Goal: Task Accomplishment & Management: Use online tool/utility

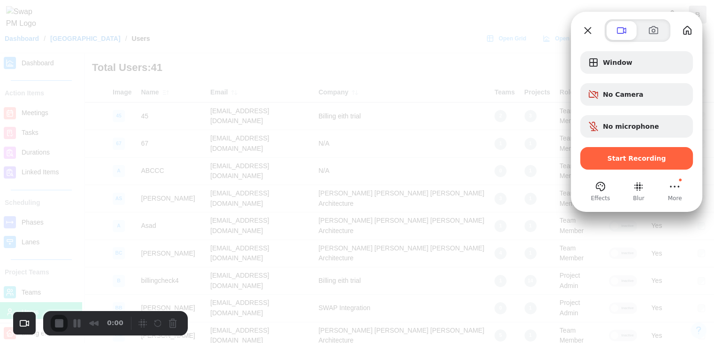
click at [648, 146] on div "Window No Camera No microphone Start Recording" at bounding box center [636, 110] width 113 height 118
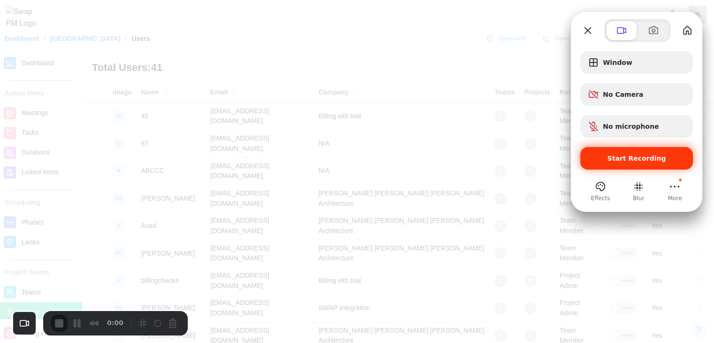
click at [646, 152] on div "Start Recording" at bounding box center [636, 158] width 113 height 23
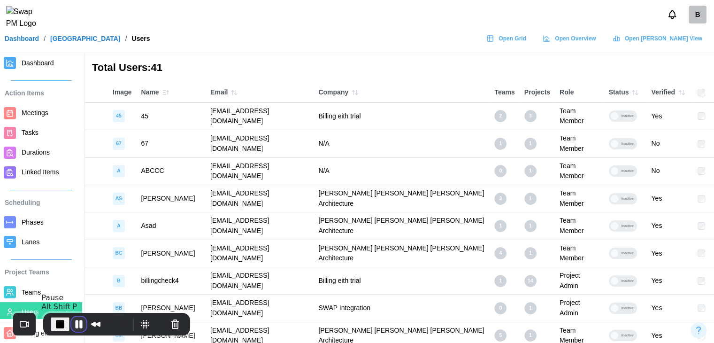
click at [72, 322] on button "Pause Recording" at bounding box center [78, 324] width 15 height 15
click at [72, 319] on span "Play Recording" at bounding box center [76, 323] width 11 height 11
click at [51, 320] on button "End Recording" at bounding box center [60, 324] width 19 height 14
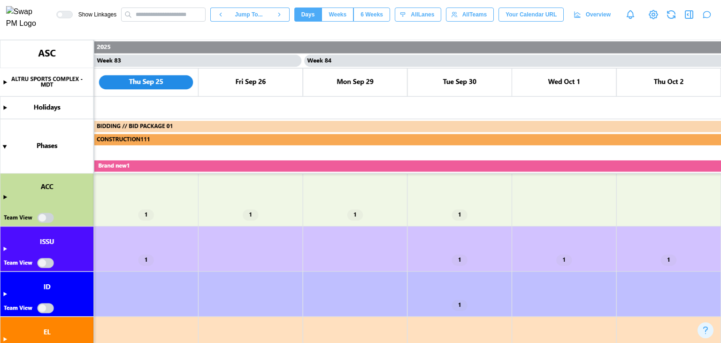
scroll to position [94, 0]
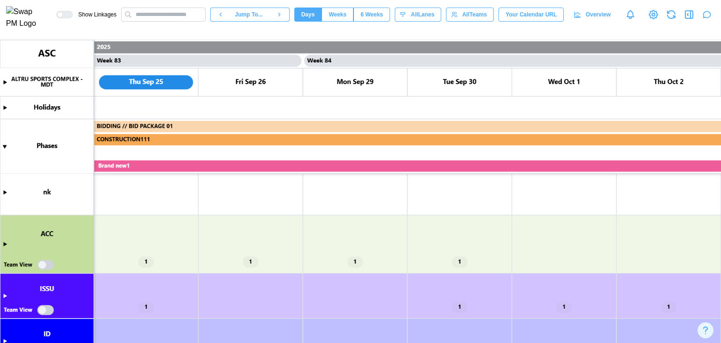
click at [5, 243] on canvas at bounding box center [360, 191] width 721 height 303
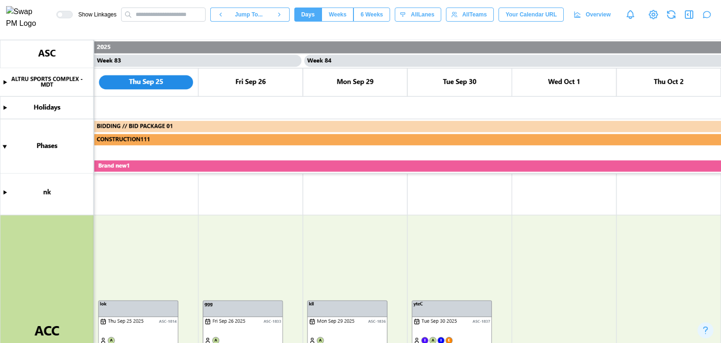
scroll to position [188, 0]
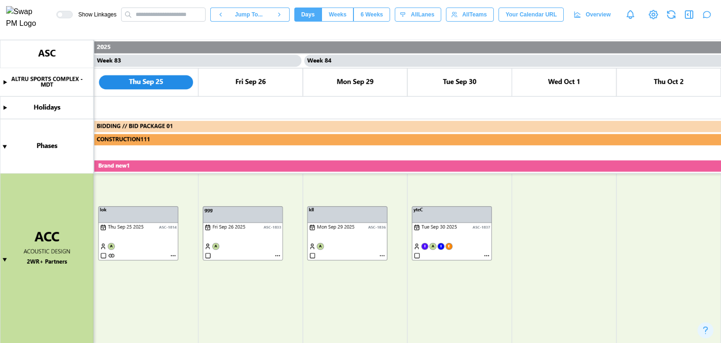
drag, startPoint x: 452, startPoint y: 217, endPoint x: 547, endPoint y: 213, distance: 95.0
click at [571, 209] on canvas at bounding box center [360, 191] width 721 height 303
drag, startPoint x: 468, startPoint y: 214, endPoint x: 340, endPoint y: 292, distance: 150.2
click at [340, 292] on canvas at bounding box center [360, 191] width 721 height 303
drag, startPoint x: 317, startPoint y: 207, endPoint x: 236, endPoint y: 312, distance: 133.2
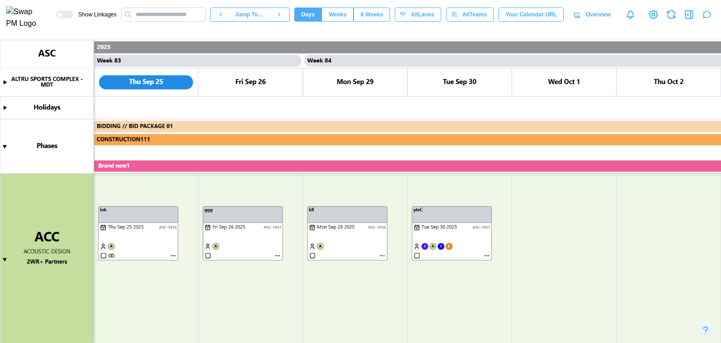
click at [238, 318] on canvas at bounding box center [360, 191] width 721 height 303
drag, startPoint x: 205, startPoint y: 207, endPoint x: 246, endPoint y: 283, distance: 86.1
click at [246, 283] on canvas at bounding box center [360, 191] width 721 height 303
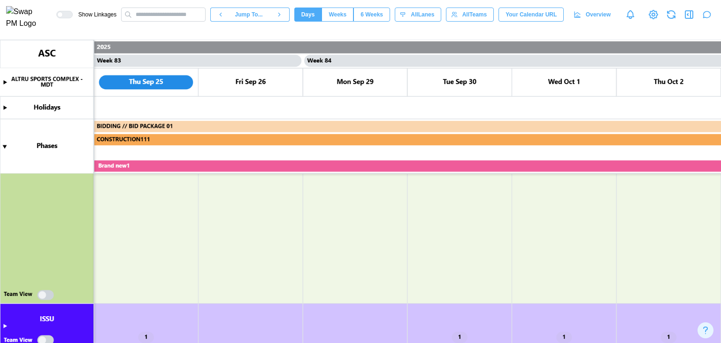
click at [49, 296] on canvas at bounding box center [360, 191] width 721 height 303
click at [43, 295] on canvas at bounding box center [360, 191] width 721 height 303
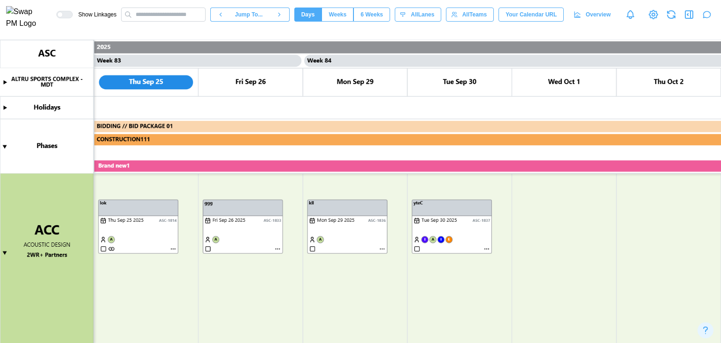
scroll to position [335, 0]
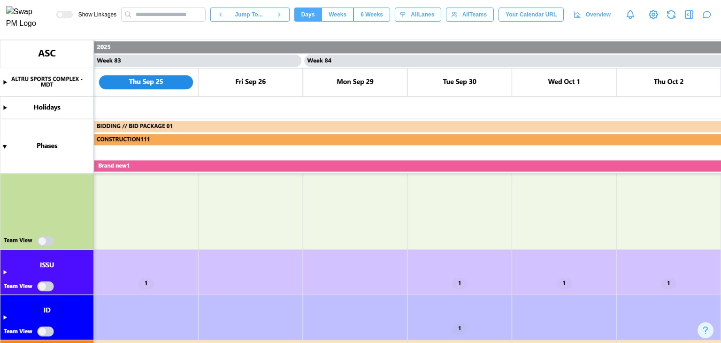
click at [46, 243] on canvas at bounding box center [360, 191] width 721 height 303
click at [41, 240] on canvas at bounding box center [360, 191] width 721 height 303
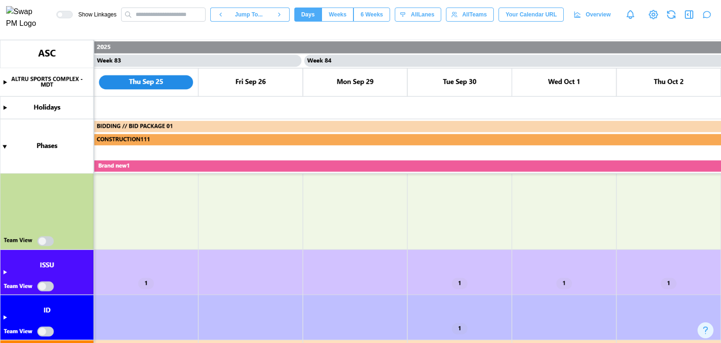
click at [41, 240] on canvas at bounding box center [360, 191] width 721 height 303
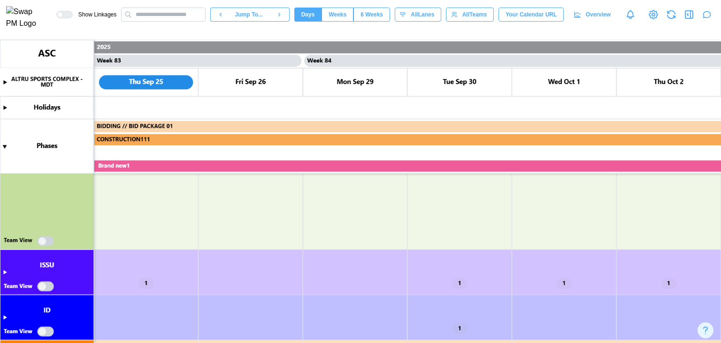
click at [46, 242] on canvas at bounding box center [360, 191] width 721 height 303
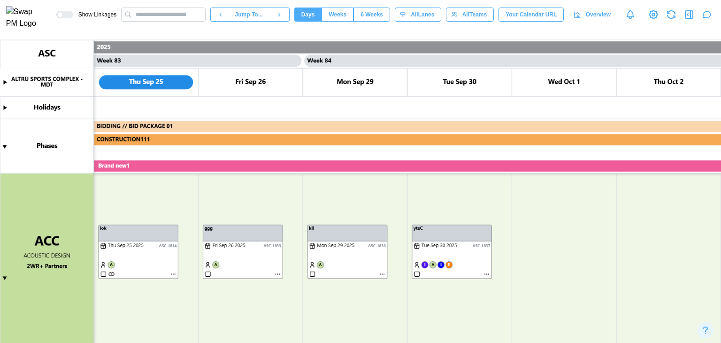
scroll to position [169, 0]
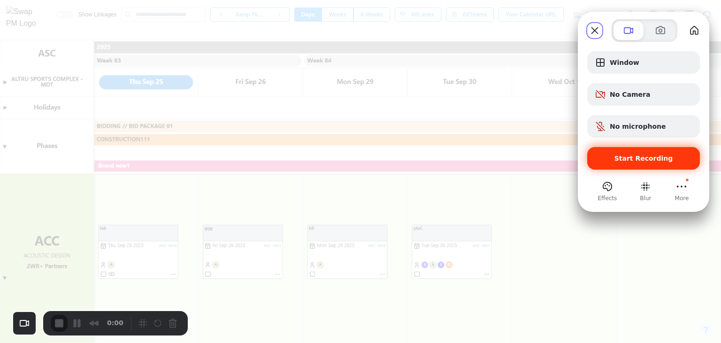
click at [601, 152] on div "Start Recording" at bounding box center [644, 158] width 113 height 23
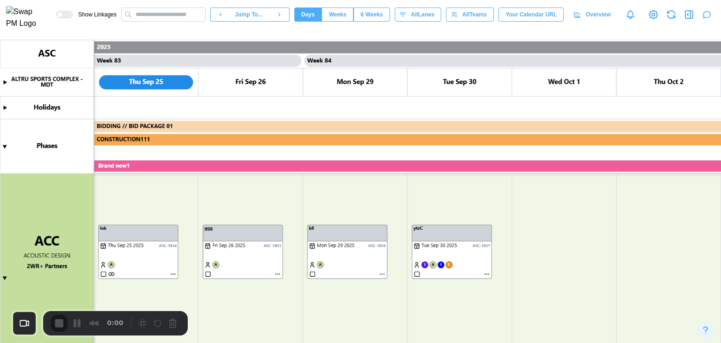
scroll to position [451, 0]
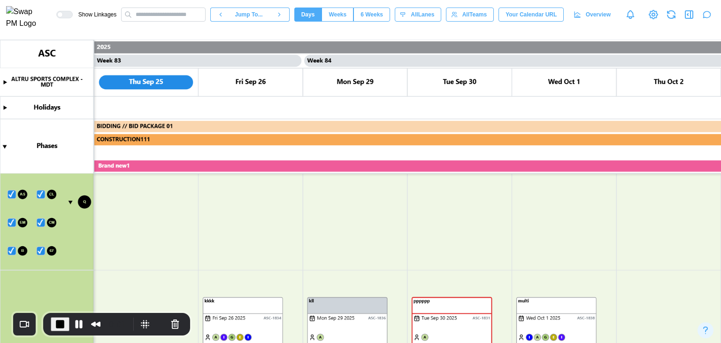
click at [39, 222] on canvas at bounding box center [360, 191] width 721 height 303
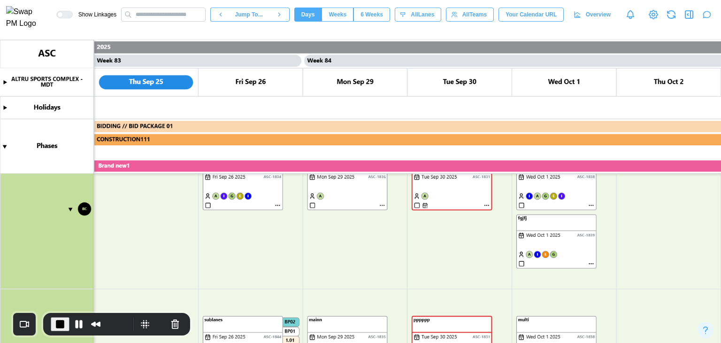
click at [71, 209] on canvas at bounding box center [360, 191] width 721 height 303
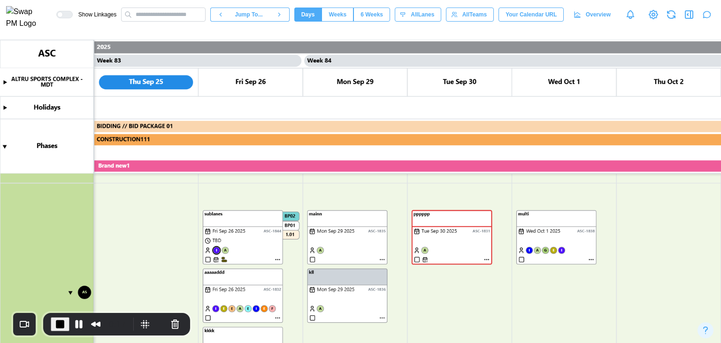
scroll to position [639, 0]
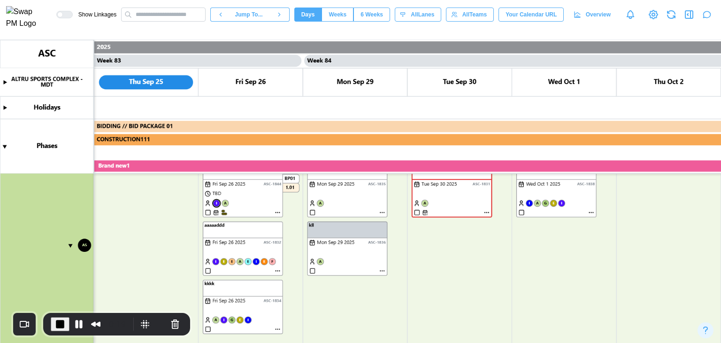
click at [278, 271] on canvas at bounding box center [360, 191] width 721 height 303
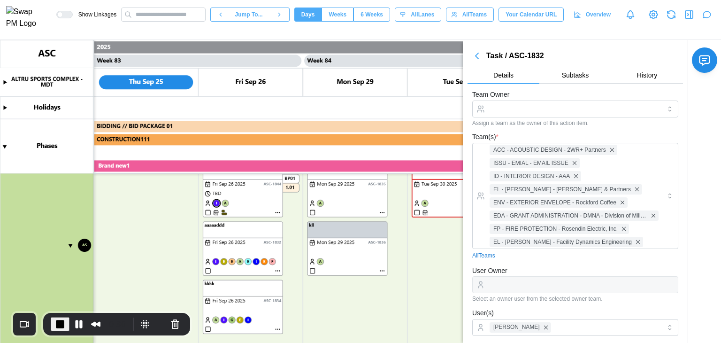
scroll to position [0, 0]
click at [564, 77] on span "Subtasks" at bounding box center [575, 75] width 27 height 7
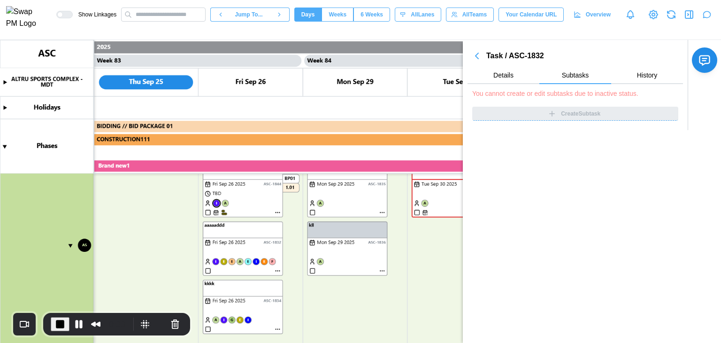
click at [515, 77] on button "Details" at bounding box center [504, 75] width 72 height 17
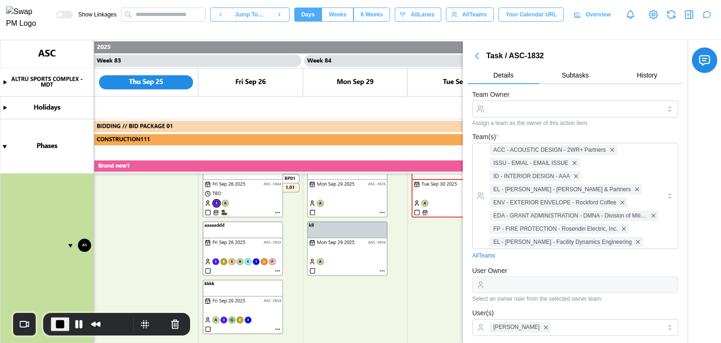
scroll to position [235, 0]
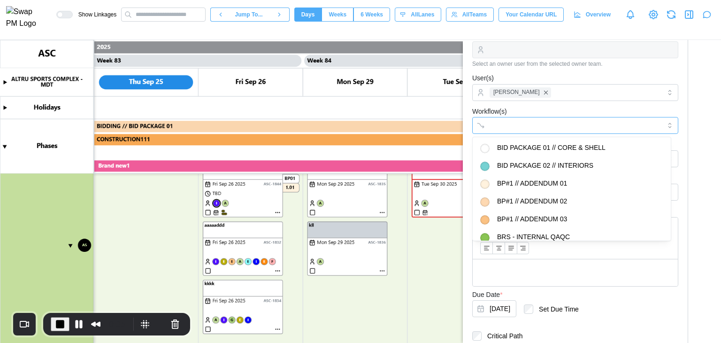
click at [540, 122] on input "Workflow(s)" at bounding box center [567, 126] width 155 height 8
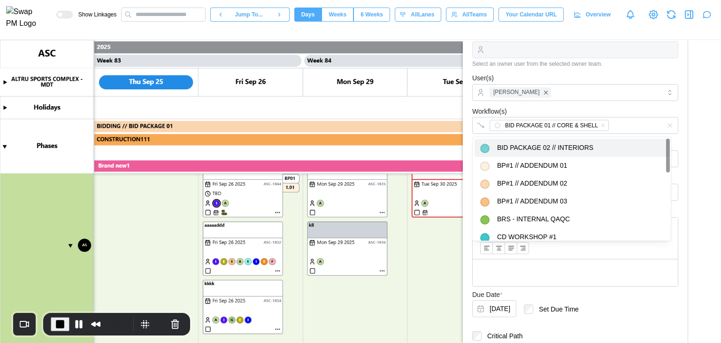
click at [545, 110] on div "Workflow(s) BID PACKAGE 01 // CORE & SHELL" at bounding box center [575, 120] width 206 height 29
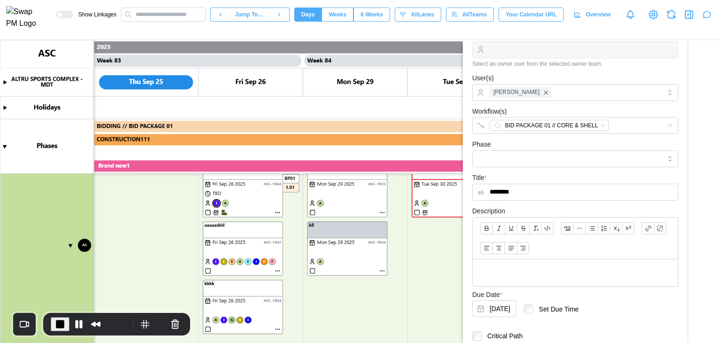
scroll to position [359, 0]
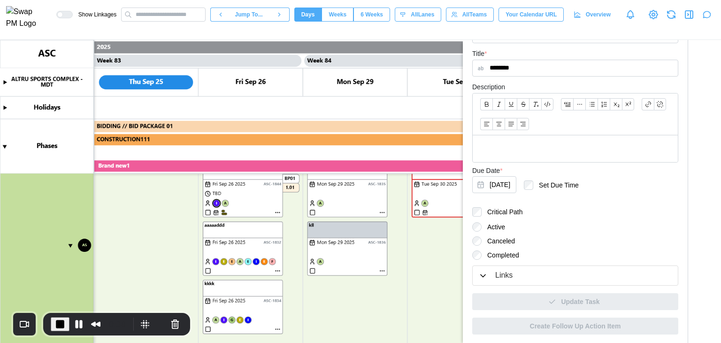
click at [487, 248] on div "Active Canceled Completed" at bounding box center [575, 241] width 206 height 38
click at [489, 253] on label "Completed" at bounding box center [501, 254] width 38 height 9
click at [207, 271] on canvas at bounding box center [360, 191] width 721 height 303
drag, startPoint x: 218, startPoint y: 223, endPoint x: 374, endPoint y: 311, distance: 178.8
click at [374, 311] on canvas at bounding box center [360, 191] width 721 height 303
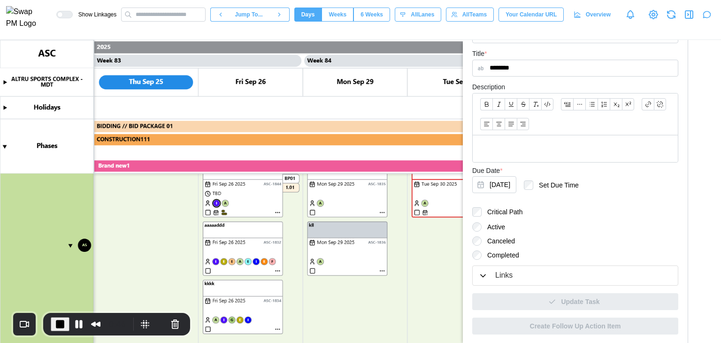
drag, startPoint x: 248, startPoint y: 289, endPoint x: 355, endPoint y: 290, distance: 107.1
click at [355, 290] on canvas at bounding box center [360, 191] width 721 height 303
click at [485, 275] on icon "button" at bounding box center [483, 275] width 9 height 9
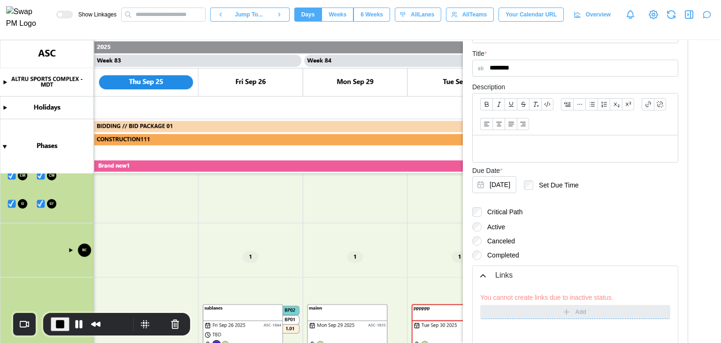
scroll to position [169, 0]
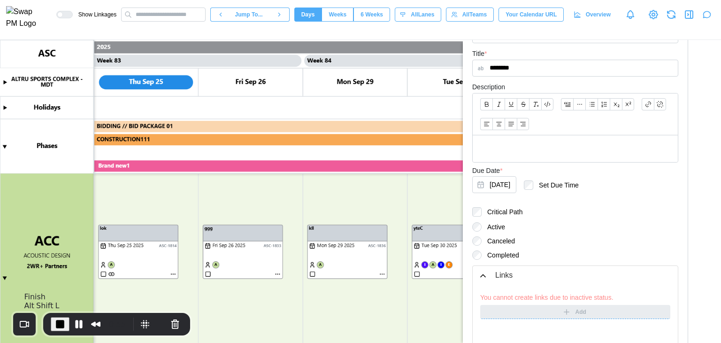
click at [60, 320] on span "End Recording" at bounding box center [59, 323] width 11 height 11
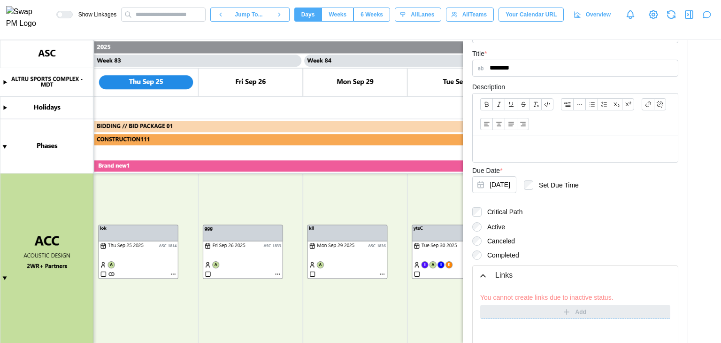
type textarea "*"
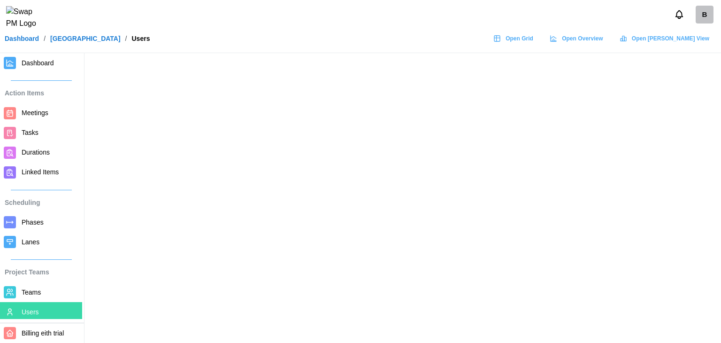
click at [21, 66] on link "Dashboard" at bounding box center [41, 63] width 82 height 20
click at [40, 60] on span "Dashboard" at bounding box center [38, 63] width 32 height 8
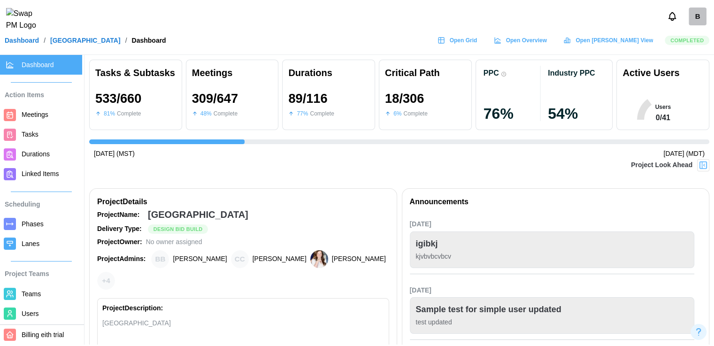
scroll to position [0, 6789]
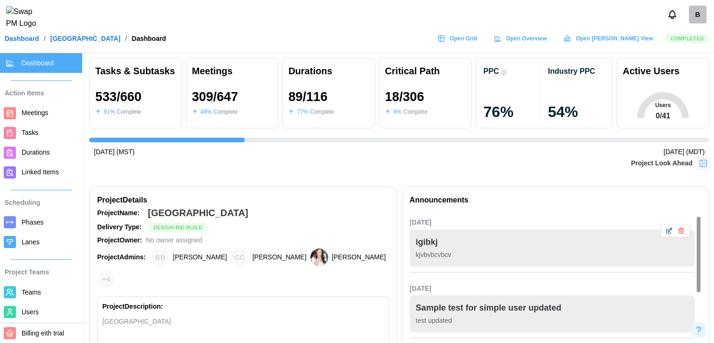
click at [670, 233] on icon "button" at bounding box center [669, 231] width 8 height 8
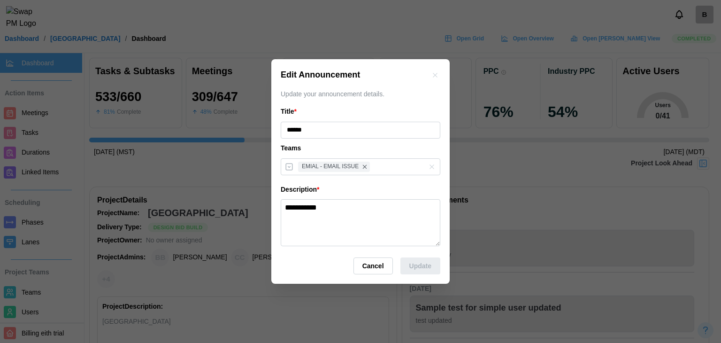
click at [428, 227] on textarea "**********" at bounding box center [361, 222] width 160 height 47
type textarea "**********"
click at [434, 71] on icon "button" at bounding box center [436, 75] width 8 height 8
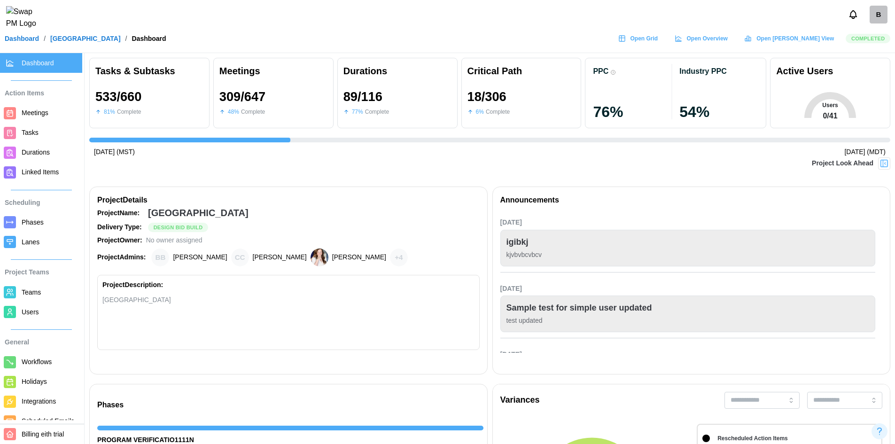
click at [448, 293] on div "Project Description: ALTRU sports complexvdd" at bounding box center [288, 312] width 382 height 75
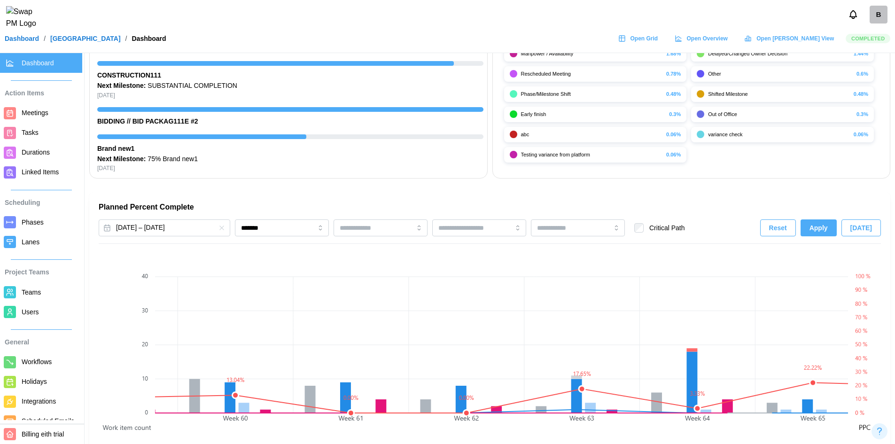
scroll to position [517, 0]
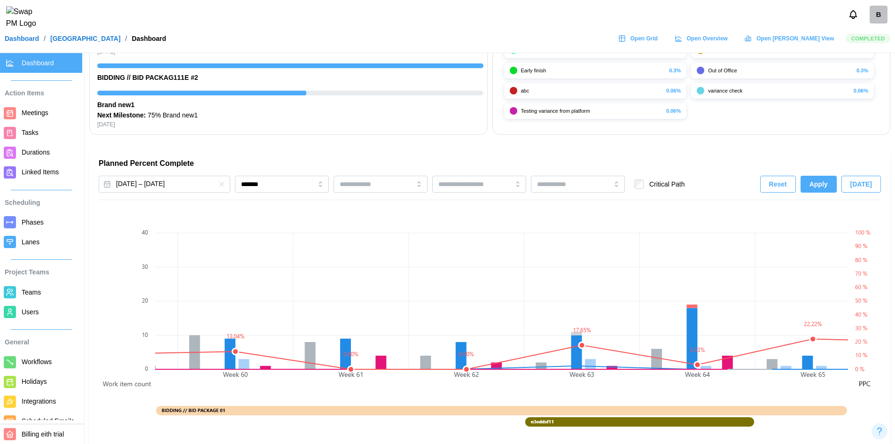
click at [772, 184] on button "Reset" at bounding box center [778, 184] width 36 height 17
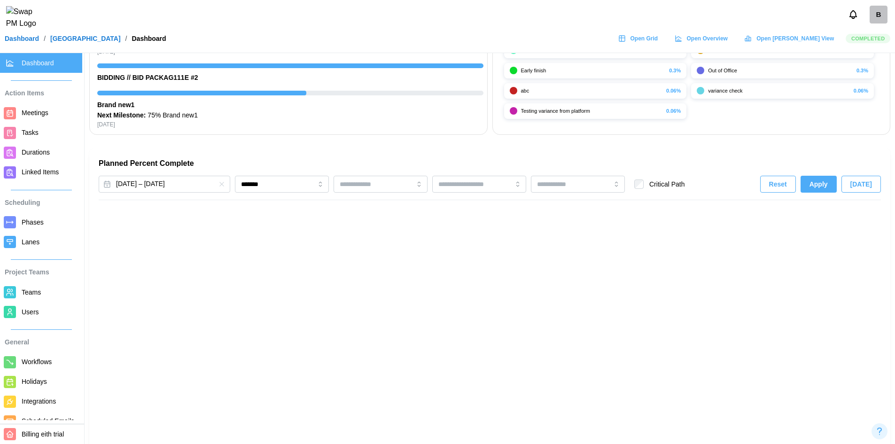
click at [864, 178] on span "[DATE]" at bounding box center [861, 184] width 22 height 16
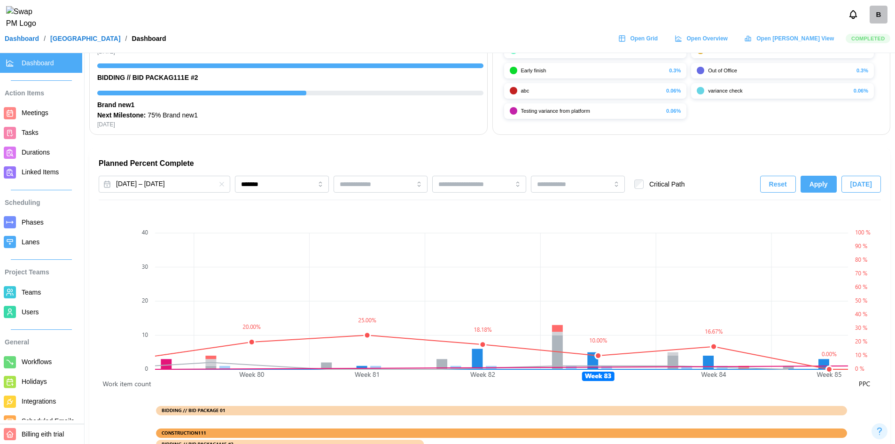
scroll to position [0, 9178]
click at [864, 178] on span "[DATE]" at bounding box center [861, 184] width 22 height 16
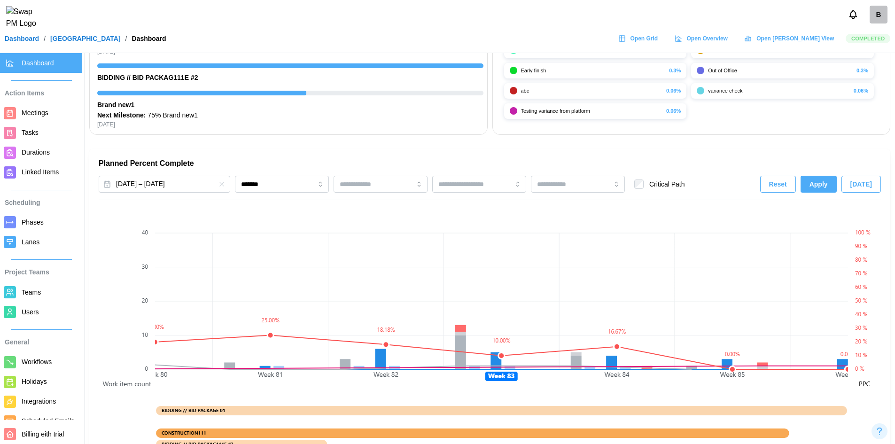
click at [864, 178] on span "[DATE]" at bounding box center [861, 184] width 22 height 16
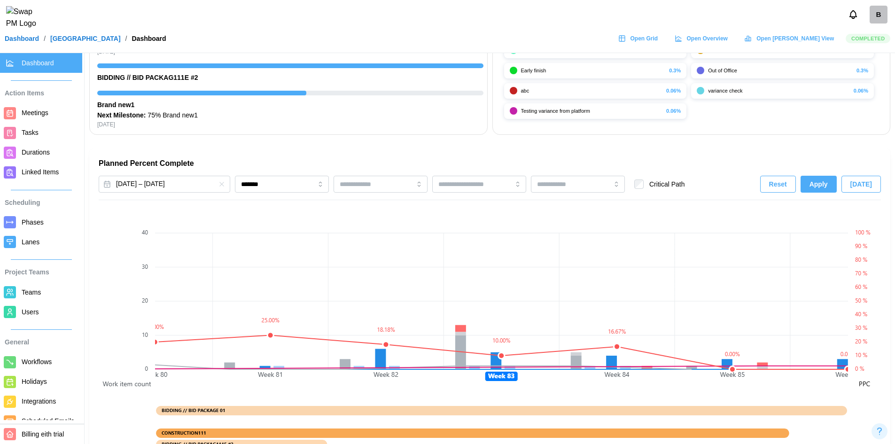
click at [864, 178] on span "[DATE]" at bounding box center [861, 184] width 22 height 16
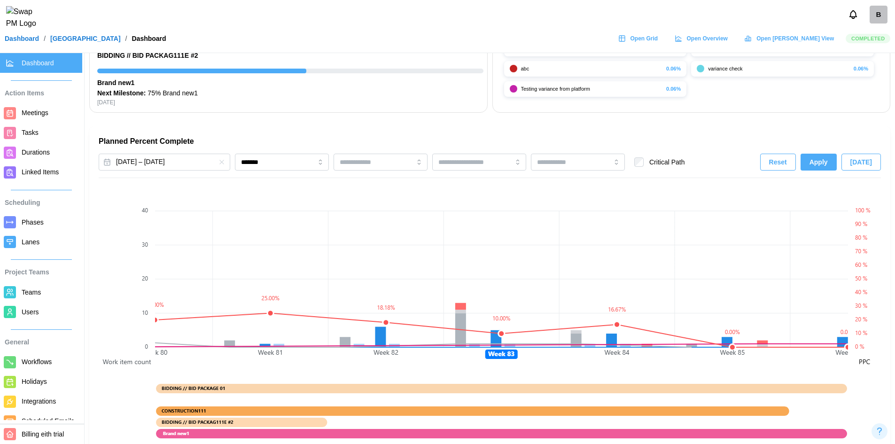
click at [864, 178] on div "[DATE] – [DATE] ******* Critical Path Reset Apply [DATE]" at bounding box center [490, 166] width 782 height 24
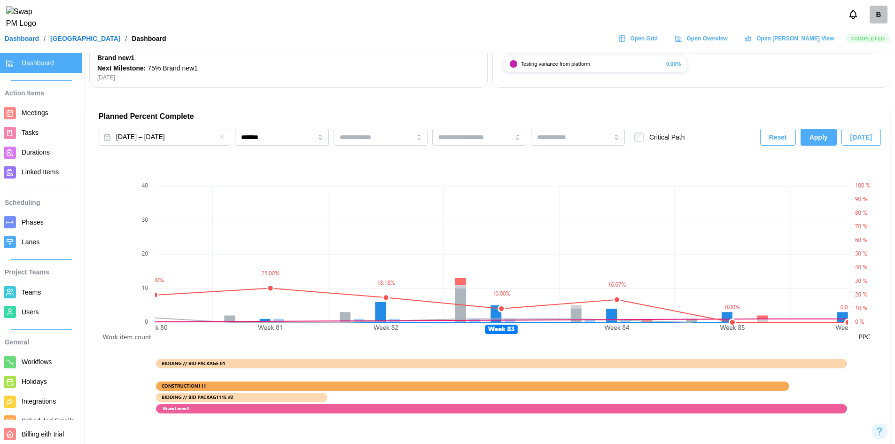
click at [864, 178] on canvas at bounding box center [864, 298] width 33 height 281
click at [866, 140] on span "[DATE]" at bounding box center [861, 137] width 22 height 16
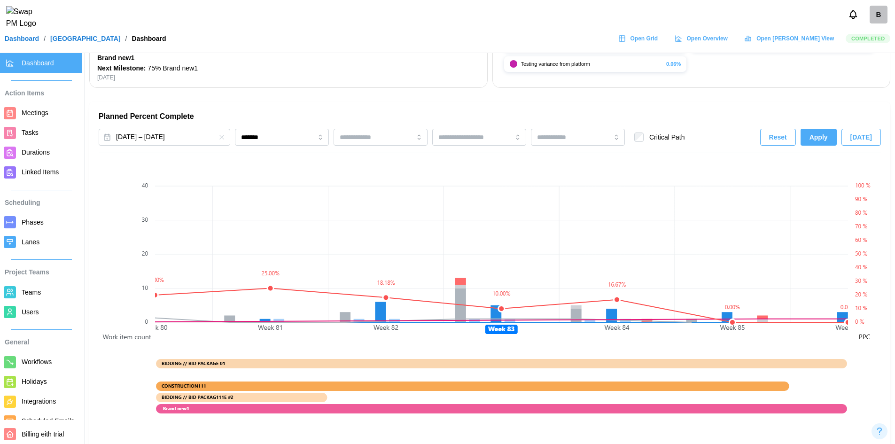
click at [866, 140] on span "[DATE]" at bounding box center [861, 137] width 22 height 16
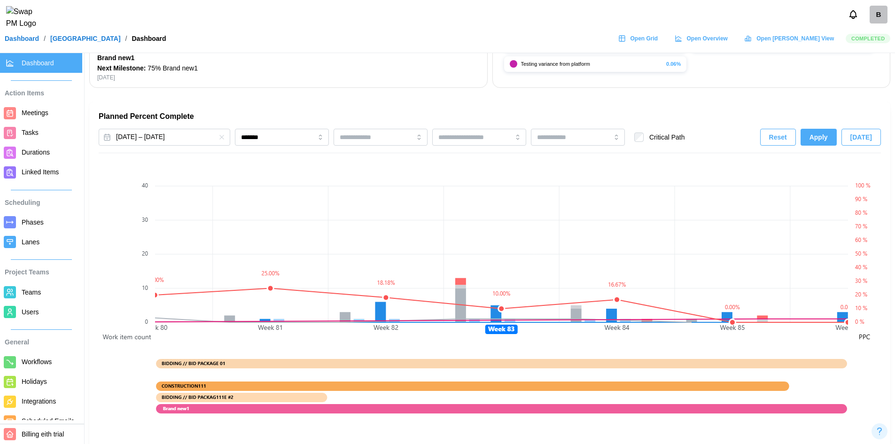
click at [866, 140] on span "[DATE]" at bounding box center [861, 137] width 22 height 16
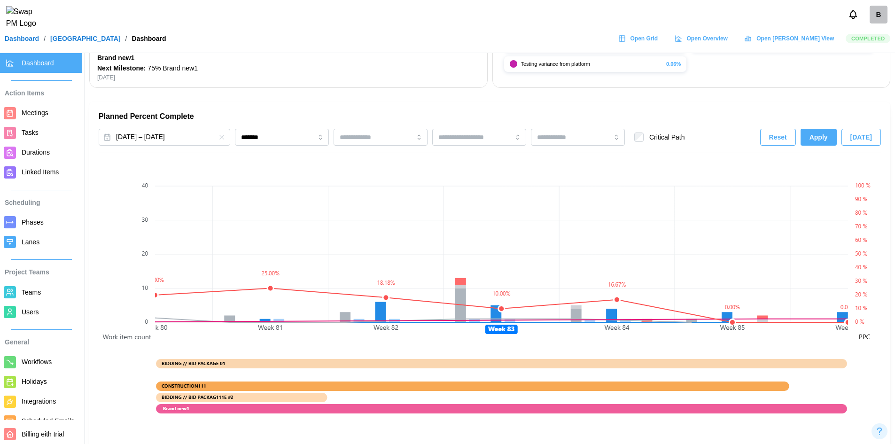
click at [866, 140] on span "[DATE]" at bounding box center [861, 137] width 22 height 16
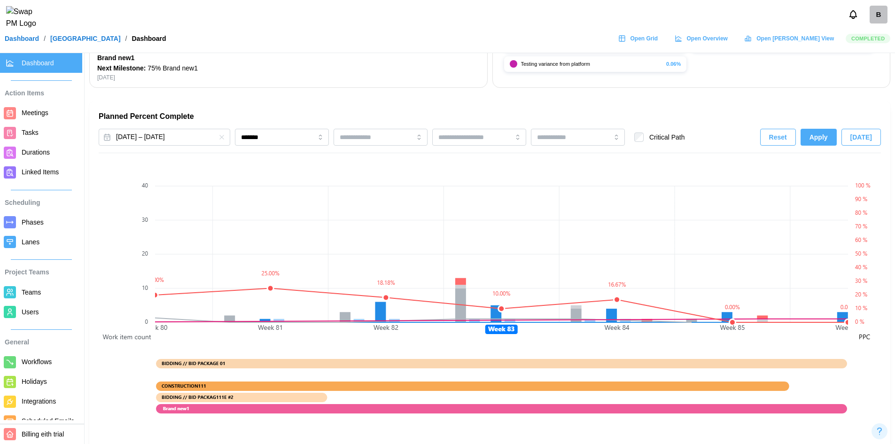
click at [866, 140] on span "[DATE]" at bounding box center [861, 137] width 22 height 16
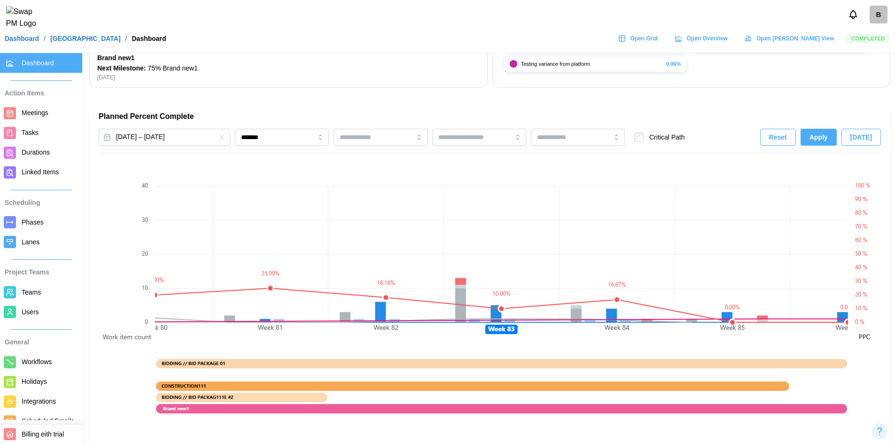
click at [866, 140] on span "[DATE]" at bounding box center [861, 137] width 22 height 16
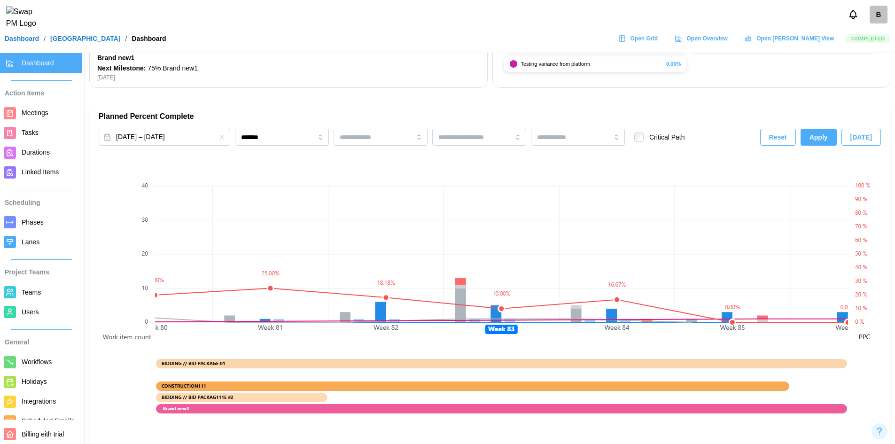
click at [866, 140] on span "[DATE]" at bounding box center [861, 137] width 22 height 16
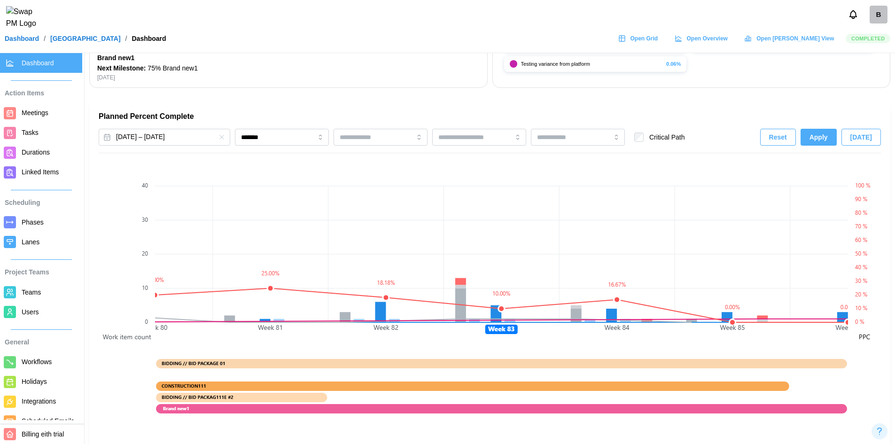
click at [866, 140] on span "[DATE]" at bounding box center [861, 137] width 22 height 16
click at [827, 133] on span "Apply" at bounding box center [818, 137] width 18 height 16
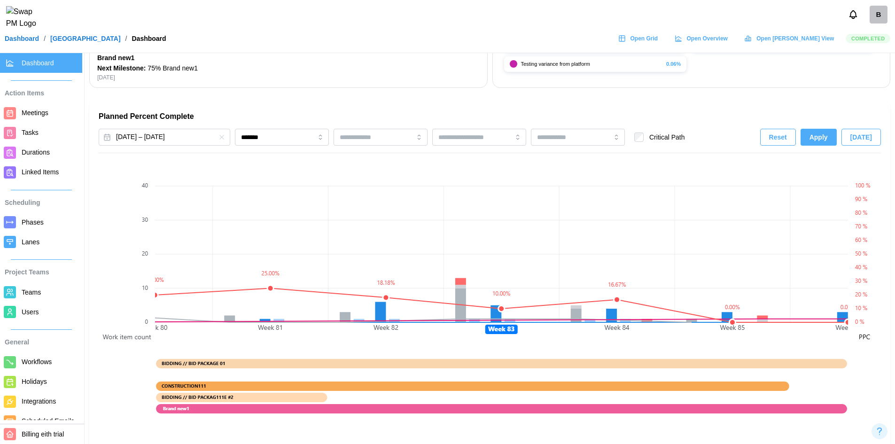
click at [827, 133] on span "Apply" at bounding box center [818, 137] width 18 height 16
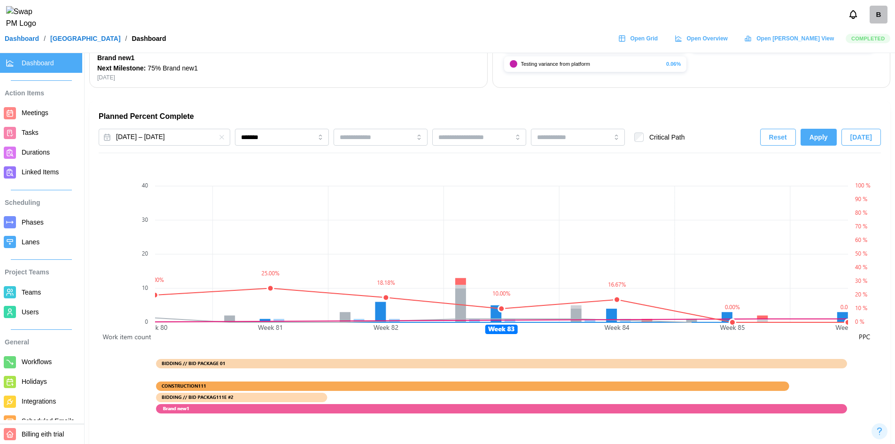
click at [827, 133] on span "Apply" at bounding box center [818, 137] width 18 height 16
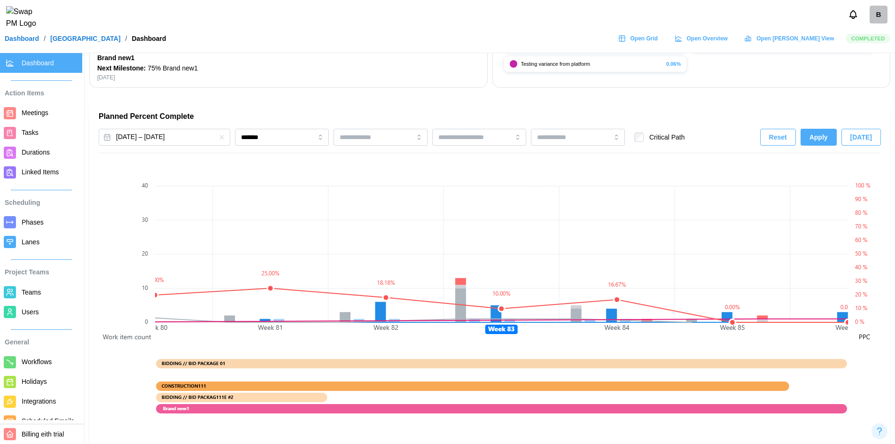
click at [827, 133] on span "Apply" at bounding box center [818, 137] width 18 height 16
click at [827, 133] on div "Reset Apply [DATE]" at bounding box center [820, 137] width 121 height 17
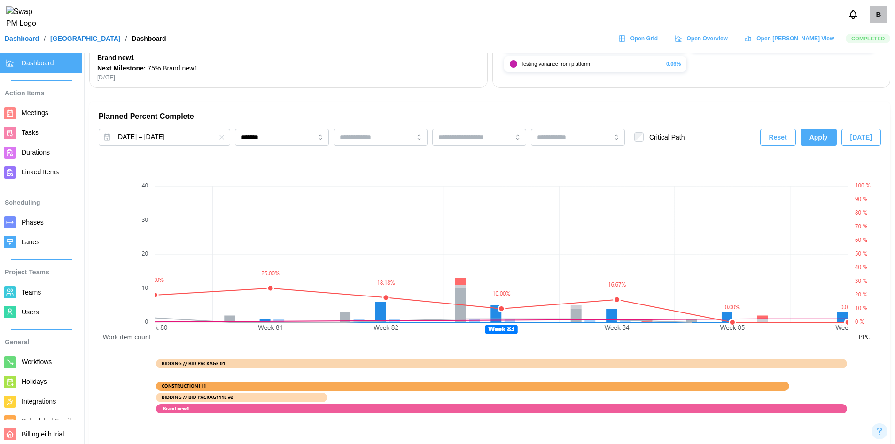
click at [827, 133] on span "Apply" at bounding box center [818, 137] width 18 height 16
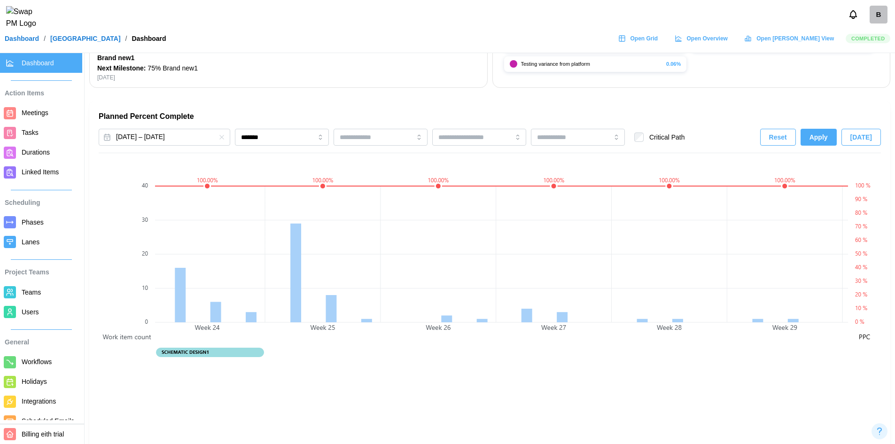
click at [827, 133] on span "Apply" at bounding box center [818, 137] width 18 height 16
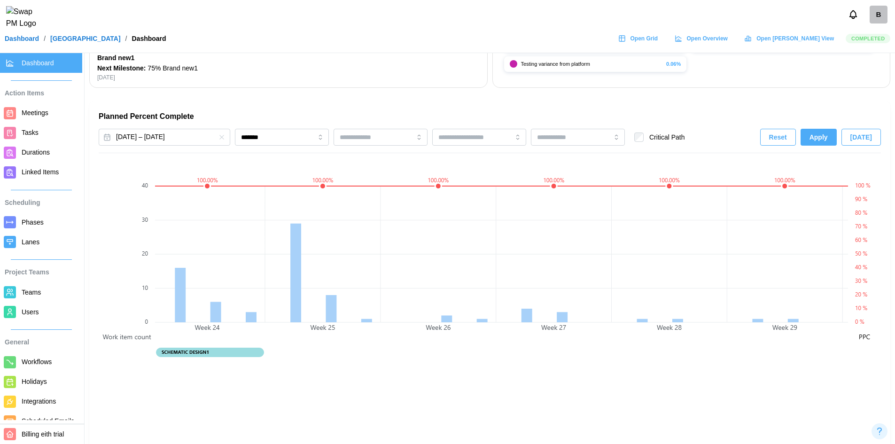
scroll to position [0, 9178]
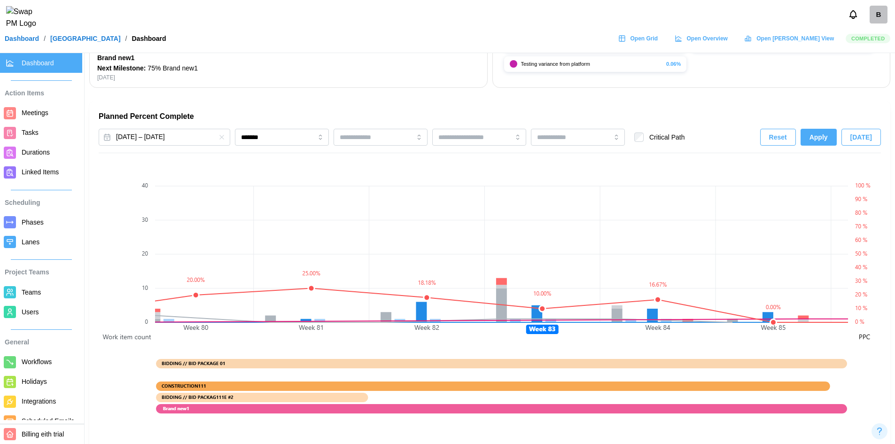
click at [827, 133] on span "Apply" at bounding box center [818, 137] width 18 height 16
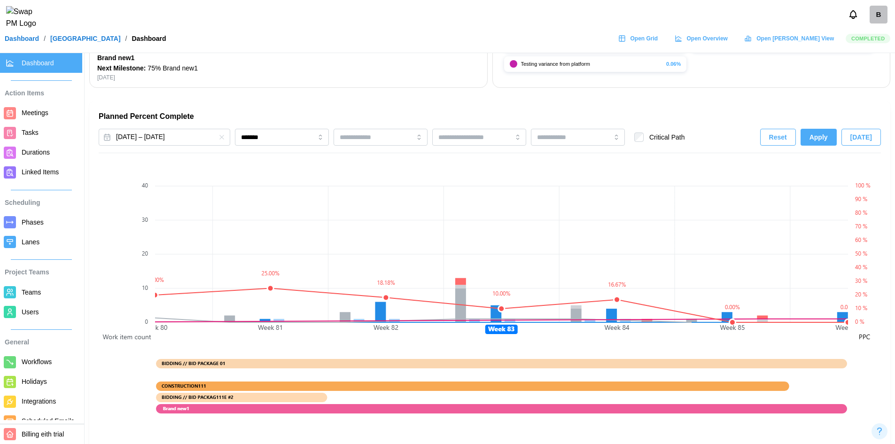
click at [827, 133] on span "Apply" at bounding box center [818, 137] width 18 height 16
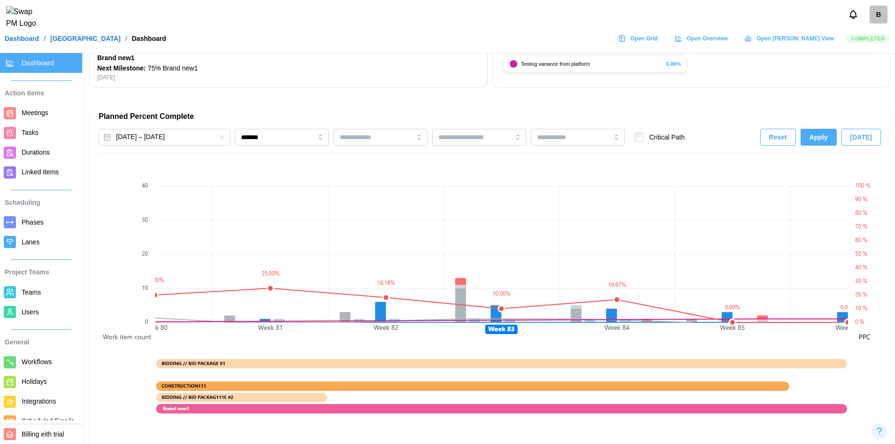
click at [827, 133] on span "Apply" at bounding box center [818, 137] width 18 height 16
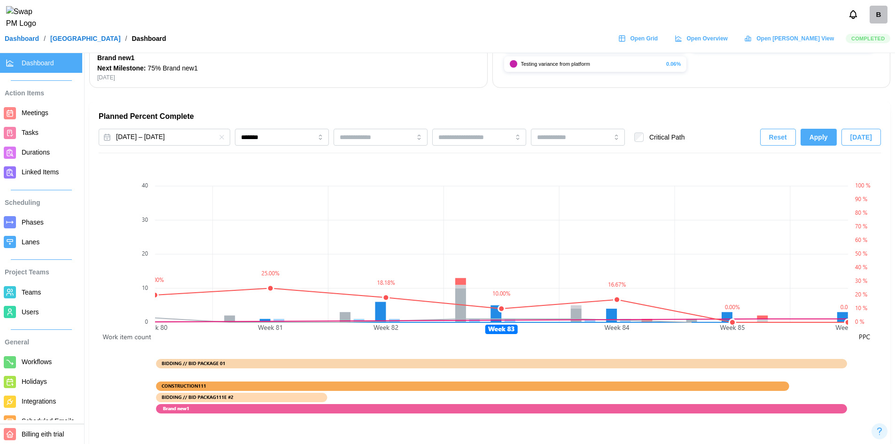
click at [827, 133] on span "Apply" at bounding box center [818, 137] width 18 height 16
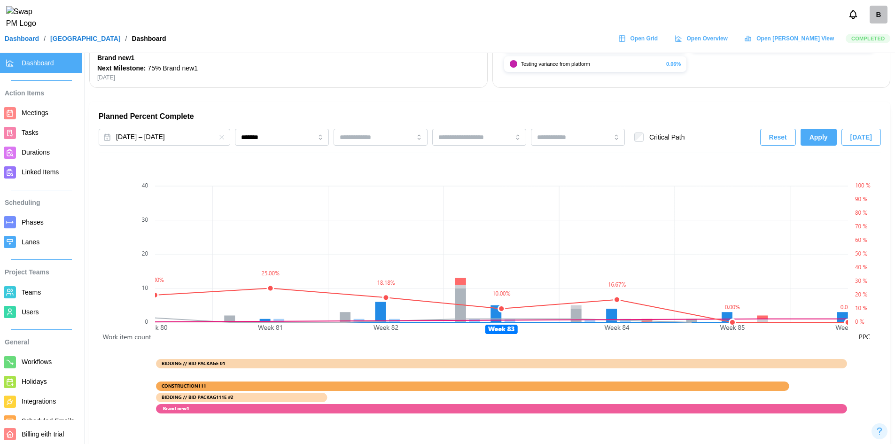
click at [827, 133] on span "Apply" at bounding box center [818, 137] width 18 height 16
click at [827, 133] on div "Reset Apply [DATE]" at bounding box center [820, 137] width 121 height 17
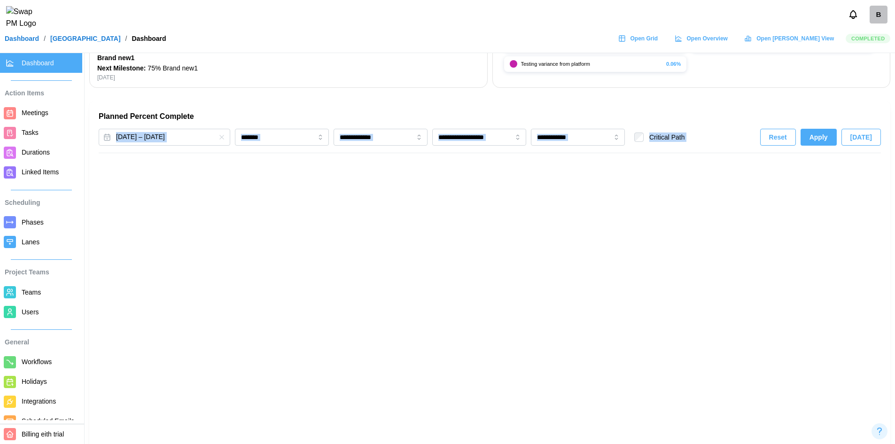
click at [827, 133] on span "Apply" at bounding box center [818, 137] width 18 height 16
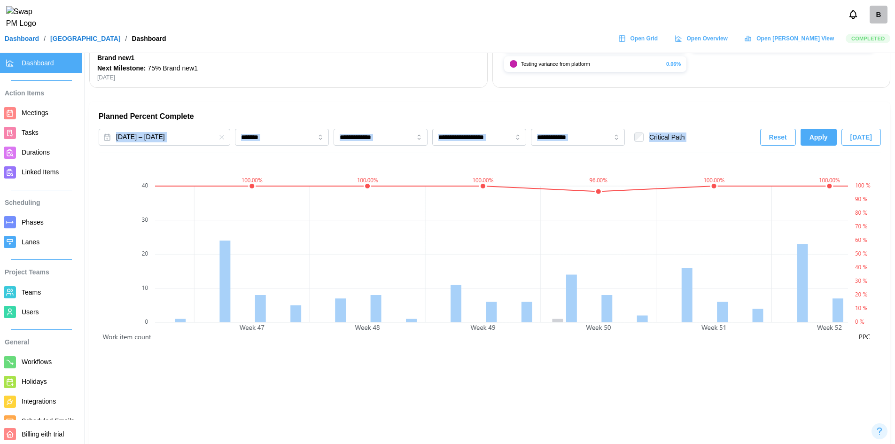
click at [827, 133] on span "Apply" at bounding box center [818, 137] width 18 height 16
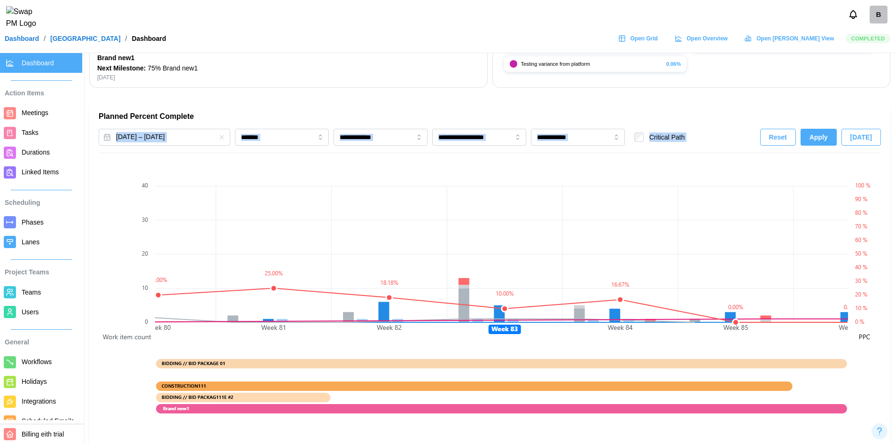
click at [827, 133] on span "Apply" at bounding box center [818, 137] width 18 height 16
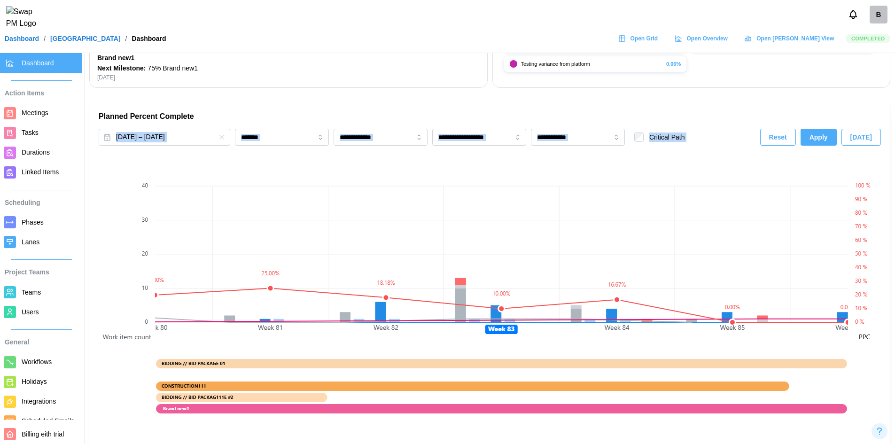
click at [827, 133] on span "Apply" at bounding box center [818, 137] width 18 height 16
click at [827, 133] on div "Reset Apply [DATE]" at bounding box center [820, 137] width 121 height 17
click at [827, 133] on span "Apply" at bounding box center [818, 137] width 18 height 16
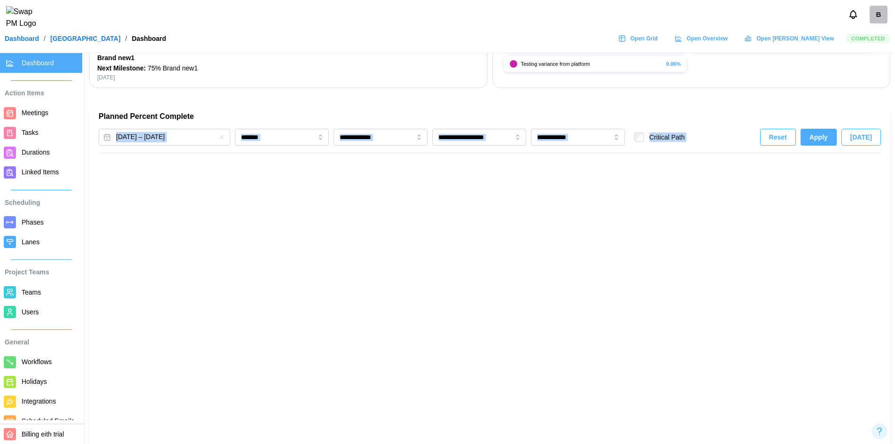
click at [827, 133] on span "Apply" at bounding box center [818, 137] width 18 height 16
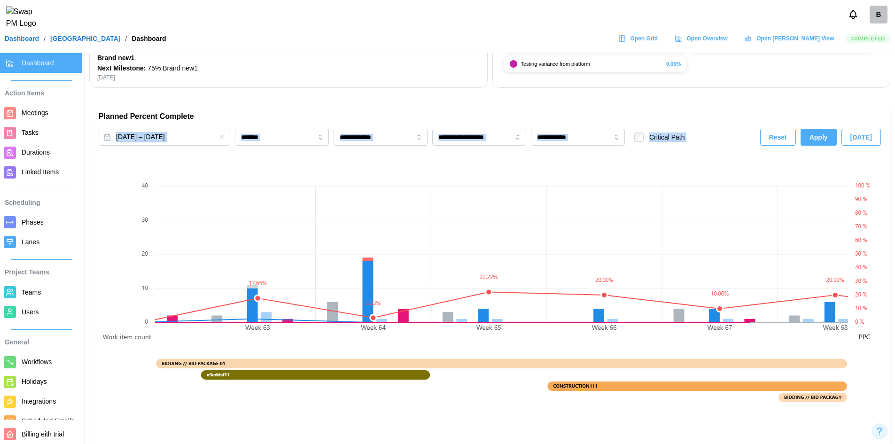
click at [827, 133] on span "Apply" at bounding box center [818, 137] width 18 height 16
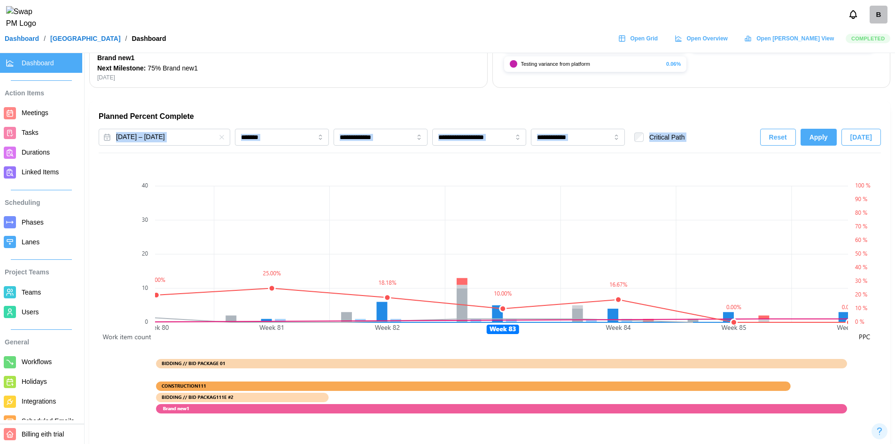
click at [827, 133] on span "Apply" at bounding box center [818, 137] width 18 height 16
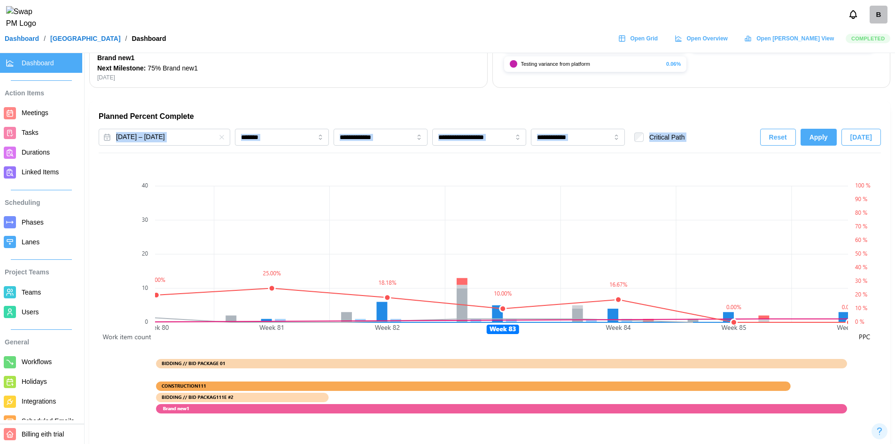
click at [827, 133] on span "Apply" at bounding box center [818, 137] width 18 height 16
click at [827, 133] on div "Reset Apply [DATE]" at bounding box center [820, 137] width 121 height 17
click at [827, 133] on span "Apply" at bounding box center [818, 137] width 18 height 16
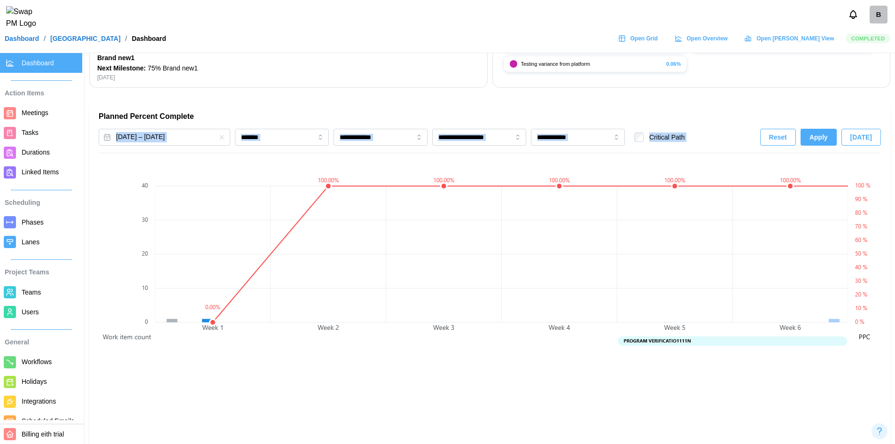
click at [827, 133] on span "Apply" at bounding box center [818, 137] width 18 height 16
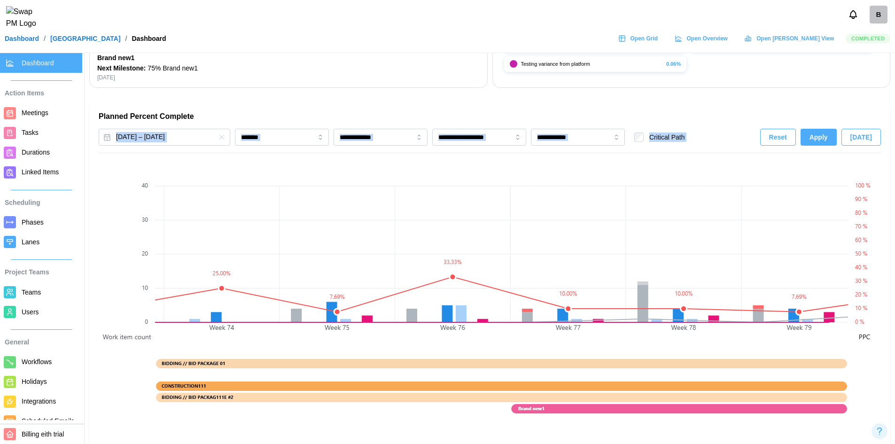
click at [827, 133] on span "Apply" at bounding box center [818, 137] width 18 height 16
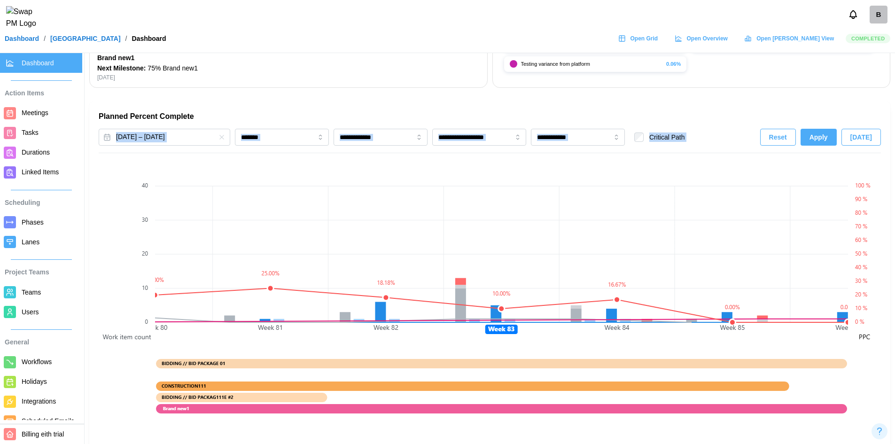
click at [827, 133] on span "Apply" at bounding box center [818, 137] width 18 height 16
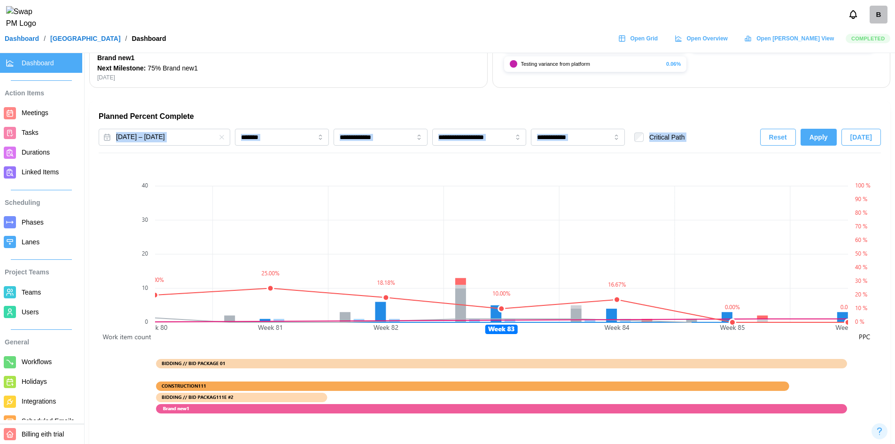
click at [827, 133] on span "Apply" at bounding box center [818, 137] width 18 height 16
click at [827, 133] on div "Reset Apply [DATE]" at bounding box center [820, 137] width 121 height 17
click at [827, 133] on span "Apply" at bounding box center [818, 137] width 18 height 16
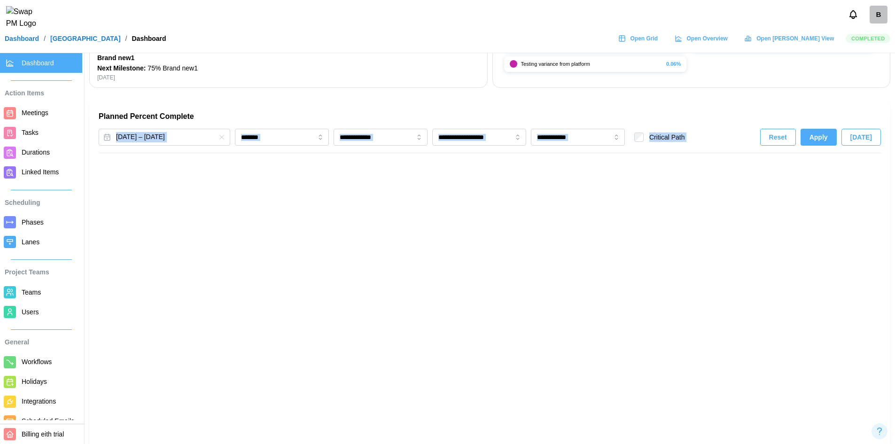
click at [827, 133] on span "Apply" at bounding box center [818, 137] width 18 height 16
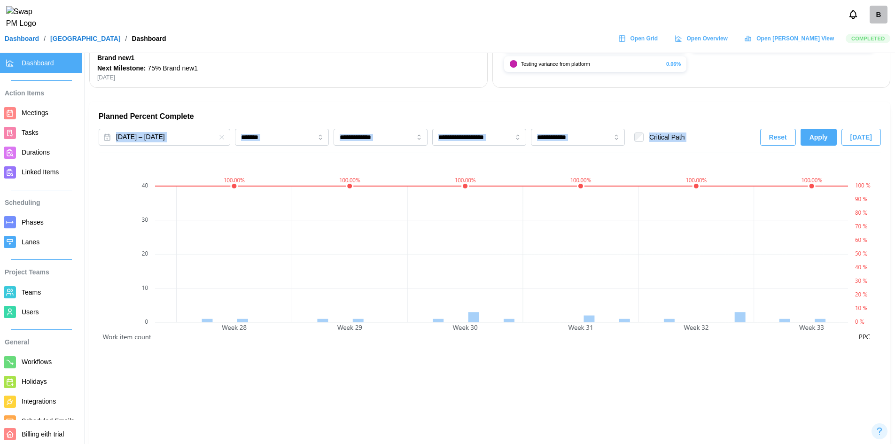
click at [827, 133] on span "Apply" at bounding box center [818, 137] width 18 height 16
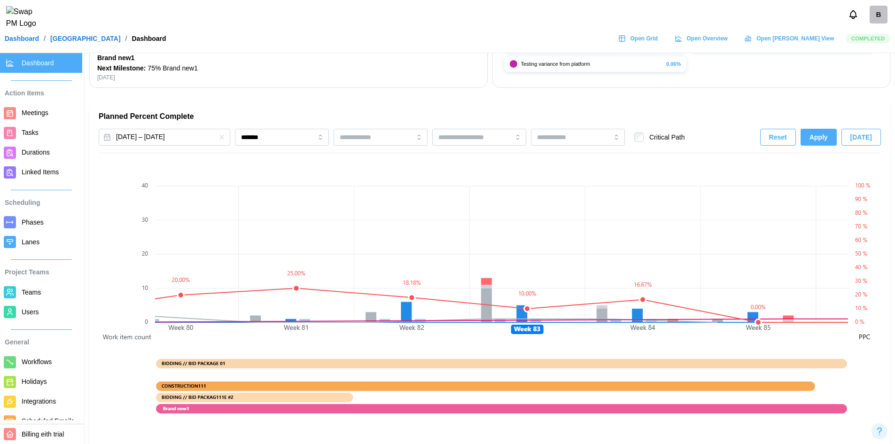
click at [802, 134] on div "Reset Apply [DATE]" at bounding box center [820, 137] width 121 height 17
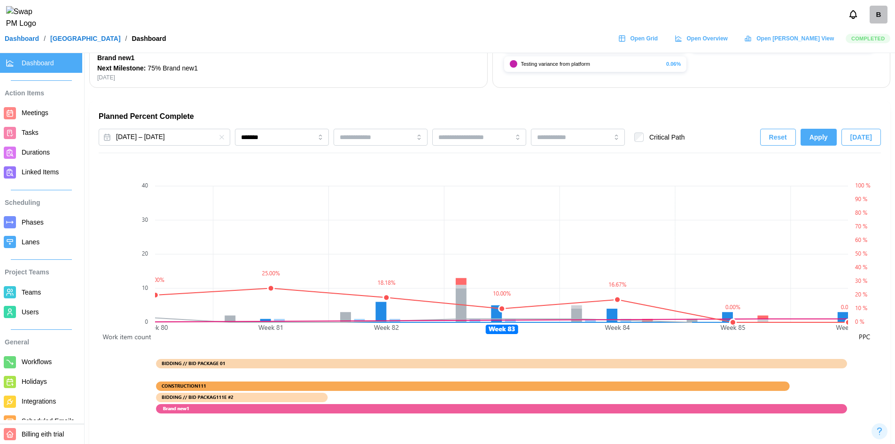
click at [796, 134] on button "Reset" at bounding box center [778, 137] width 36 height 17
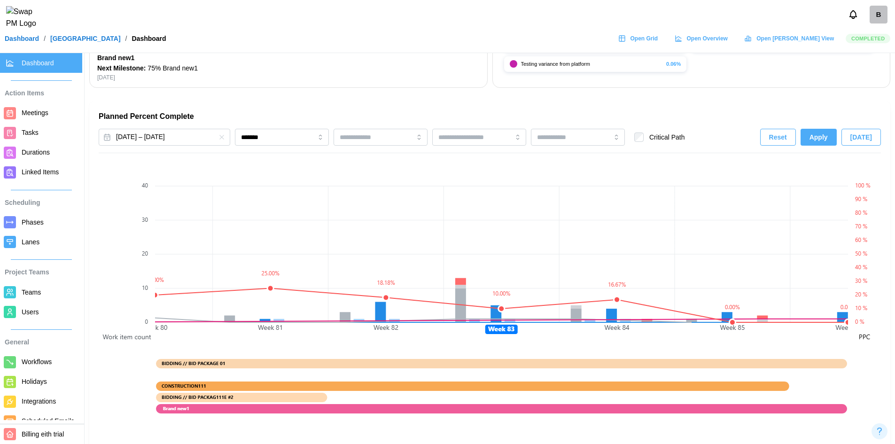
click at [796, 134] on button "Reset" at bounding box center [778, 137] width 36 height 17
click at [797, 134] on div "Reset Apply [DATE]" at bounding box center [820, 137] width 121 height 17
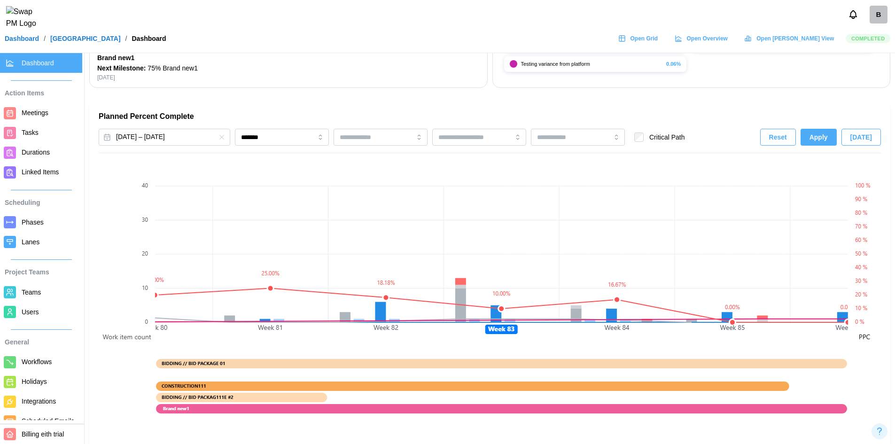
click at [797, 134] on div "Reset Apply [DATE]" at bounding box center [820, 137] width 121 height 17
click at [796, 134] on button "Reset" at bounding box center [778, 137] width 36 height 17
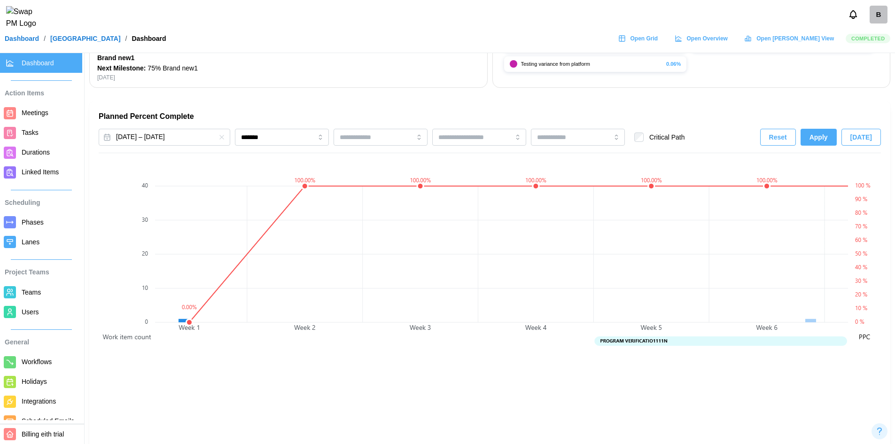
scroll to position [0, 8822]
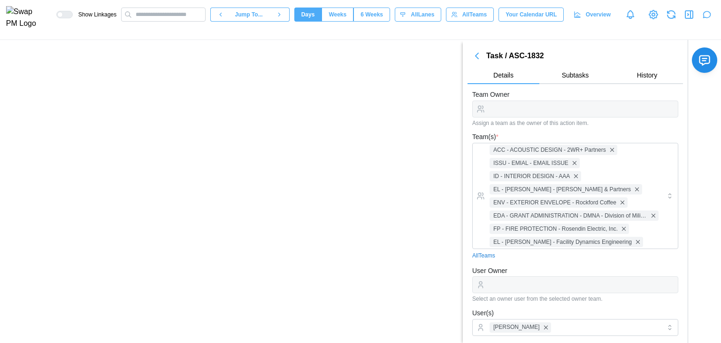
scroll to position [359, 0]
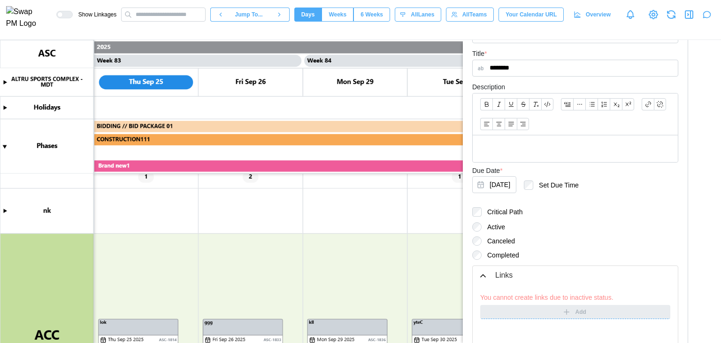
type textarea "*"
